Goal: Check status: Check status

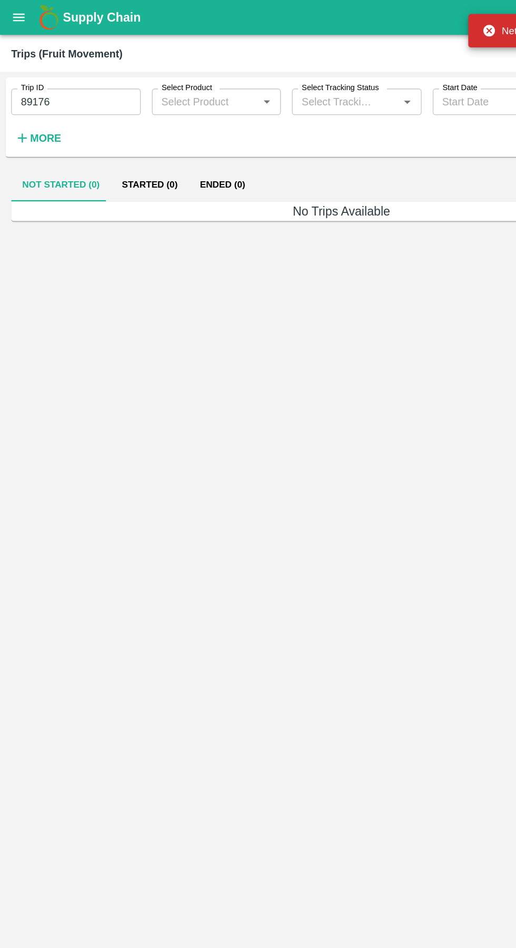
click at [15, 13] on icon "open drawer" at bounding box center [14, 13] width 9 height 6
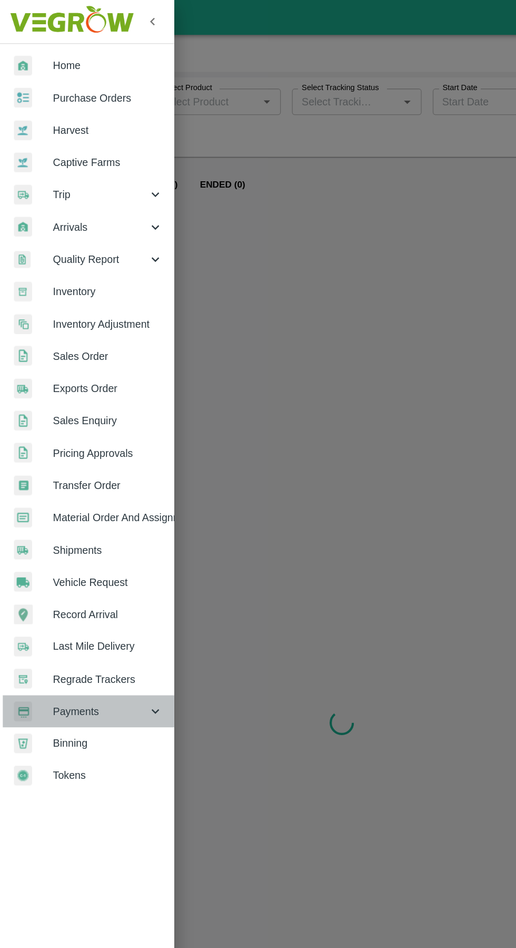
click at [77, 533] on span "Payments" at bounding box center [76, 538] width 72 height 12
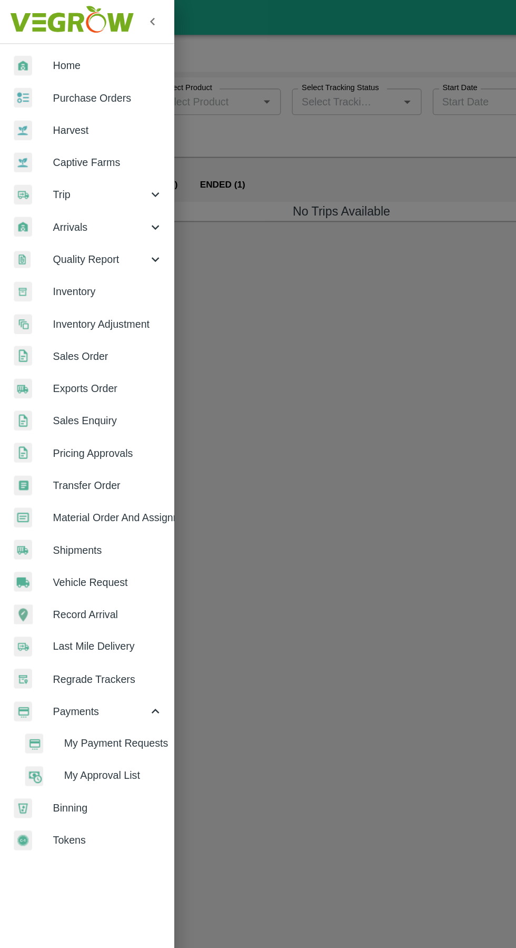
click at [93, 558] on span "My Payment Requests" at bounding box center [85, 562] width 75 height 12
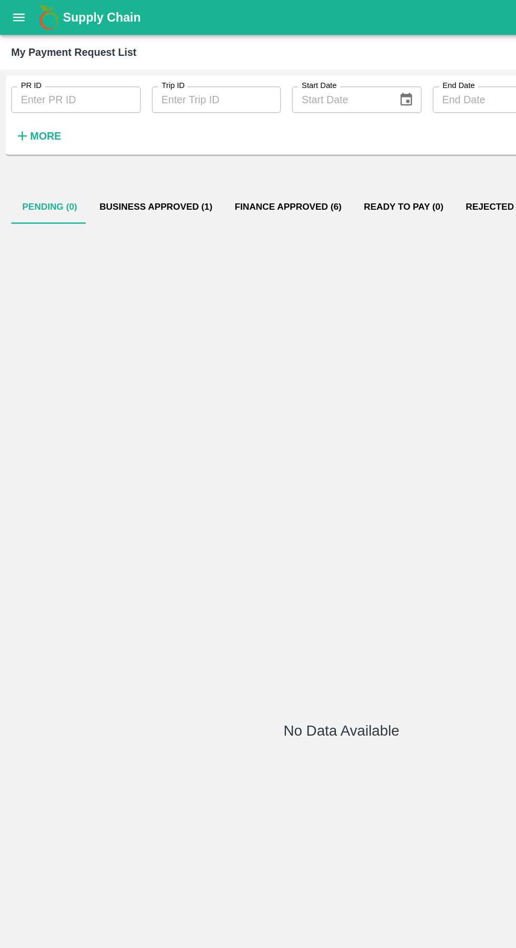
click at [107, 159] on button "Business Approved (1)" at bounding box center [118, 156] width 102 height 25
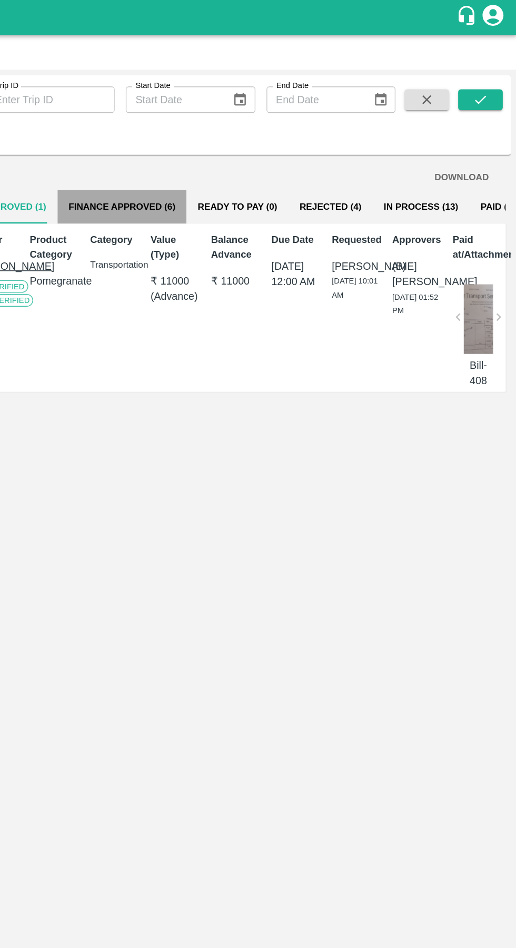
click at [227, 158] on button "Finance Approved (6)" at bounding box center [217, 156] width 97 height 25
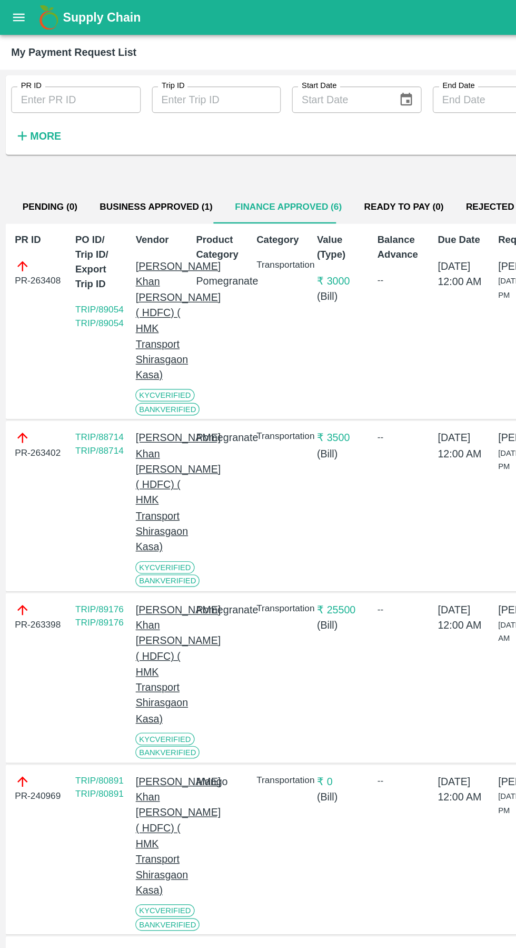
click at [99, 156] on button "Business Approved (1)" at bounding box center [118, 156] width 102 height 25
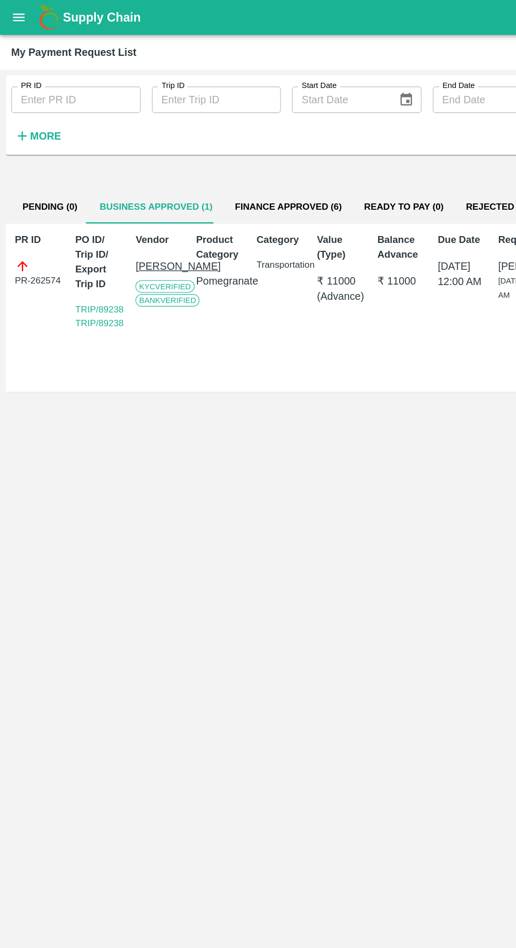
click at [72, 233] on link "TRIP/89238 TRIP/89238" at bounding box center [75, 239] width 36 height 18
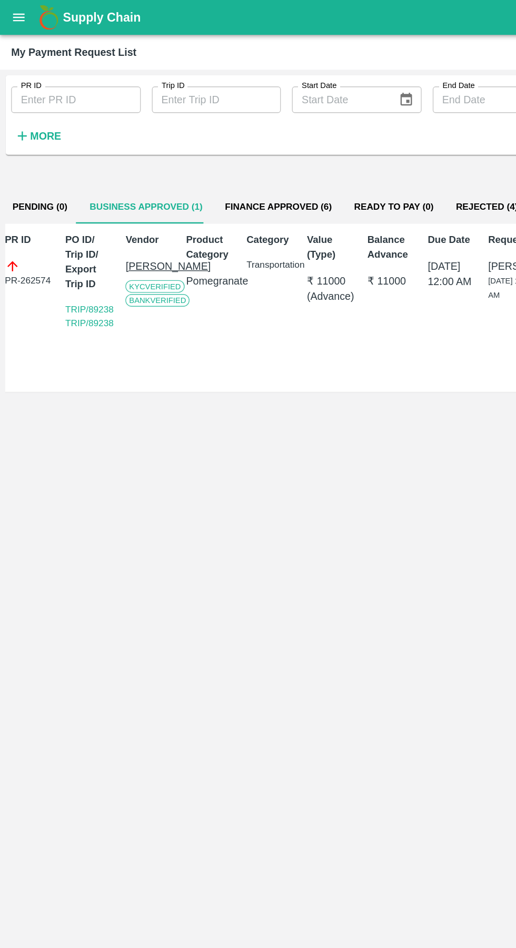
click at [357, 157] on button "Rejected (4)" at bounding box center [368, 156] width 64 height 25
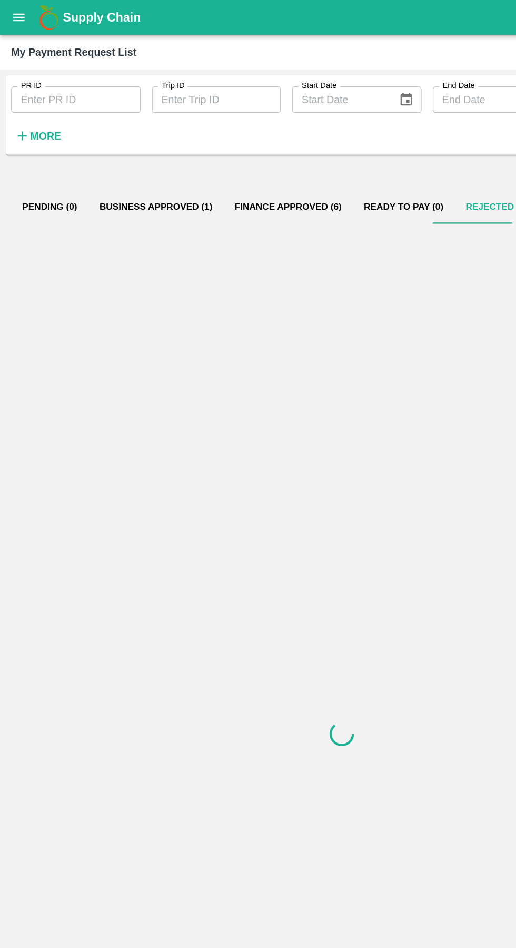
scroll to position [0, 0]
click at [214, 156] on button "Finance Approved (6)" at bounding box center [217, 156] width 97 height 25
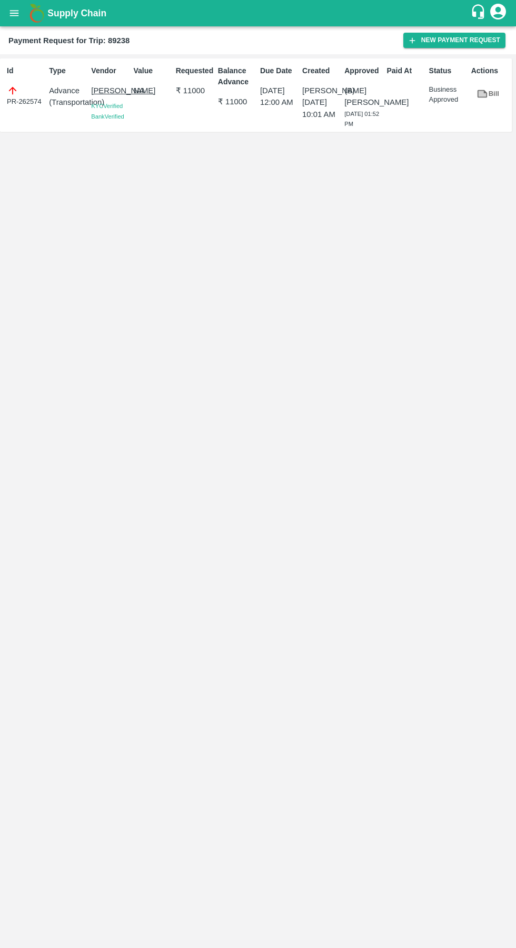
click at [475, 94] on link "Bill" at bounding box center [489, 94] width 34 height 18
